Goal: Find specific page/section

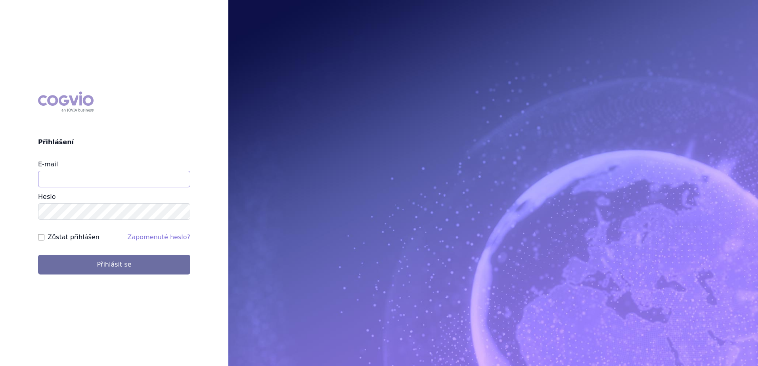
click at [97, 182] on input "E-mail" at bounding box center [114, 179] width 152 height 17
type input "[EMAIL_ADDRESS][PERSON_NAME][PERSON_NAME][DOMAIN_NAME]"
click at [38, 255] on button "Přihlásit se" at bounding box center [114, 265] width 152 height 20
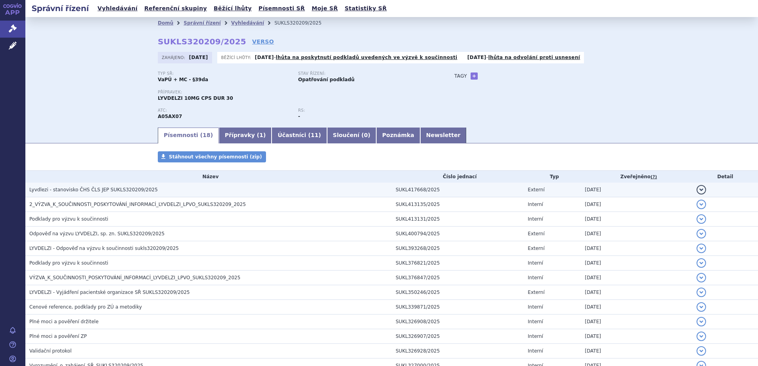
click at [116, 188] on span "Lyvdlezi - stanovisko ČHS ČLS JEP SUKLS320209/2025" at bounding box center [93, 190] width 128 height 6
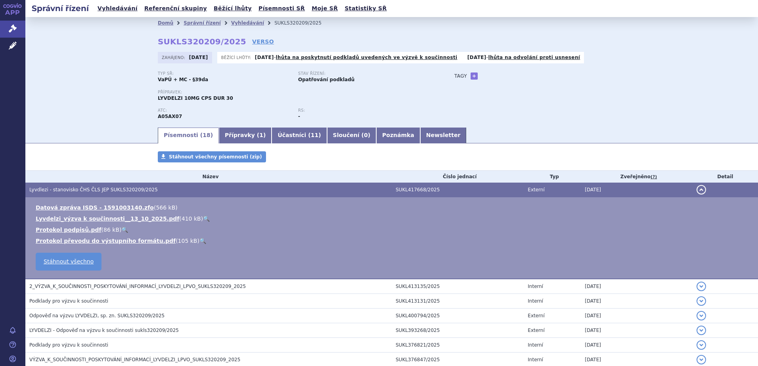
click at [203, 219] on link "🔍" at bounding box center [206, 219] width 7 height 6
click at [48, 82] on div "Domů Správní řízení Vyhledávání SUKLS320209/2025 SUKLS320209/2025 VERSO Zahájen…" at bounding box center [391, 71] width 732 height 109
click at [74, 110] on div "Domů Správní řízení Vyhledávání SUKLS320209/2025 SUKLS320209/2025 VERSO Zahájen…" at bounding box center [391, 71] width 732 height 109
